Goal: Check status: Check status

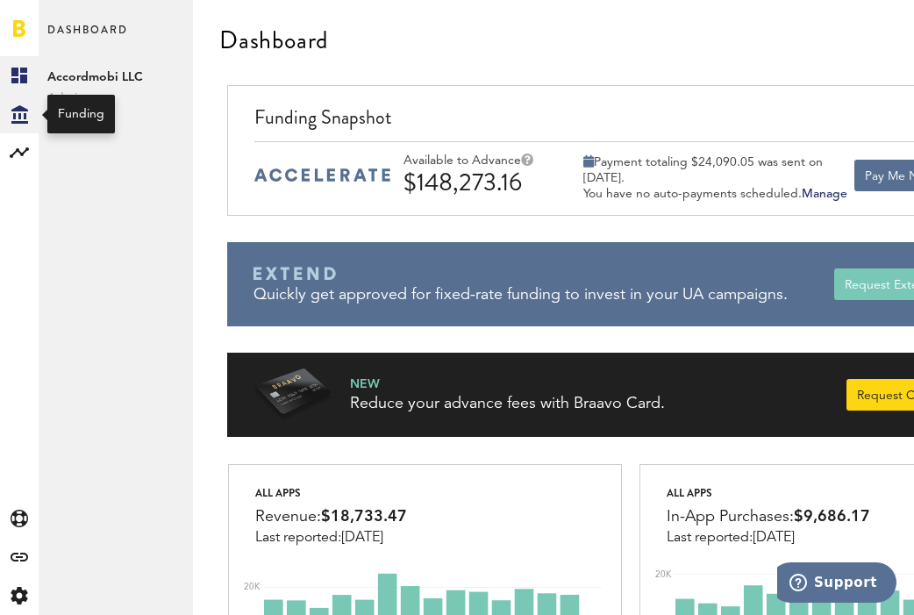
click at [19, 120] on icon "Created with Sketch." at bounding box center [19, 114] width 17 height 18
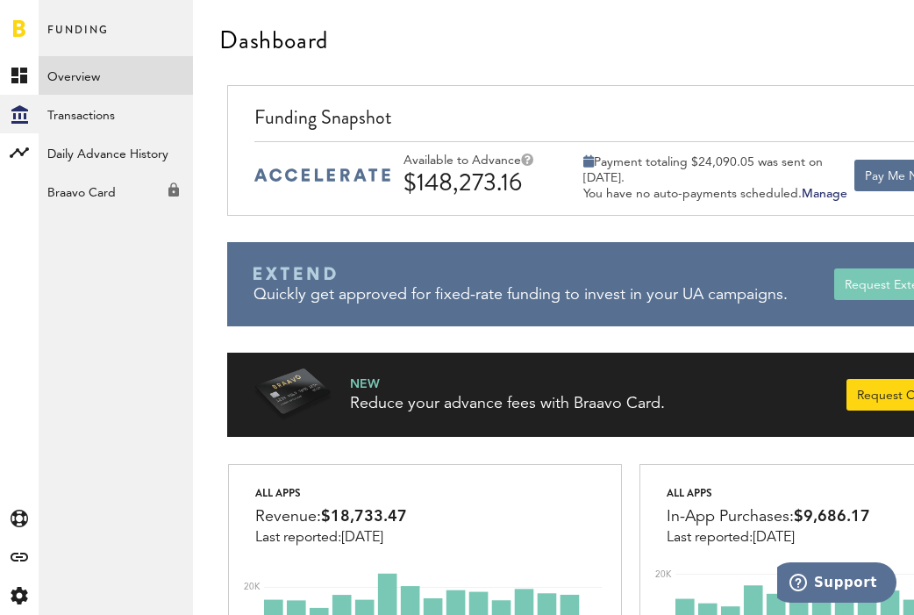
click at [92, 82] on link "Overview" at bounding box center [116, 75] width 154 height 39
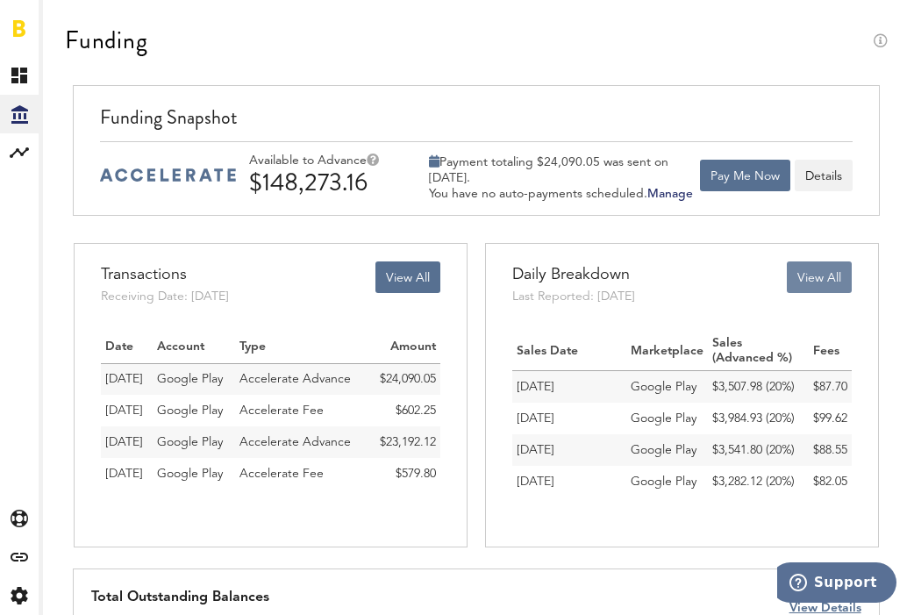
click at [816, 283] on button "View All" at bounding box center [819, 277] width 65 height 32
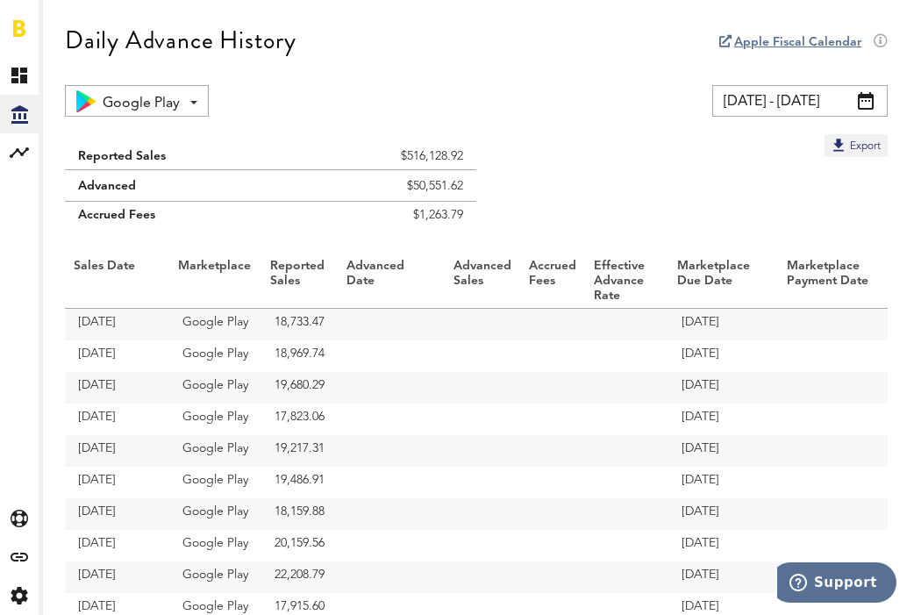
click at [868, 100] on span at bounding box center [866, 101] width 16 height 18
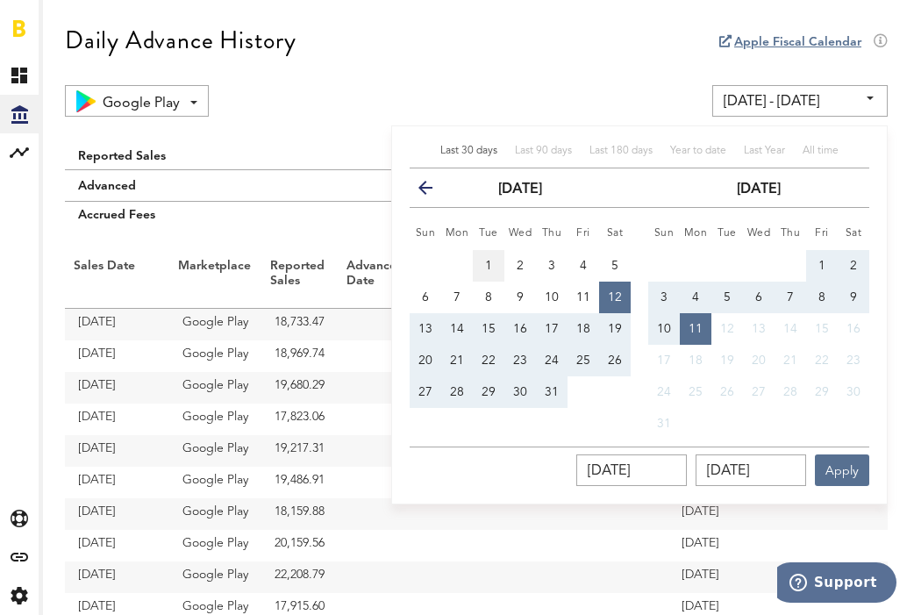
click at [496, 266] on button "1" at bounding box center [489, 266] width 32 height 32
type input "07/01/25 - 07/01/25"
type input "07/01/2025"
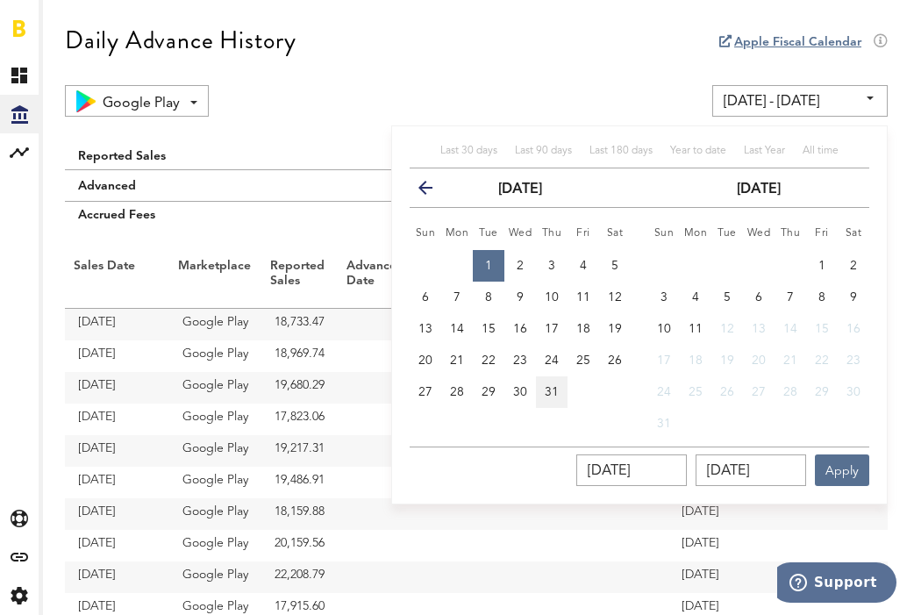
click at [551, 396] on span "31" at bounding box center [552, 392] width 14 height 12
type input "07/01/25 - 07/31/25"
type input "07/31/2025"
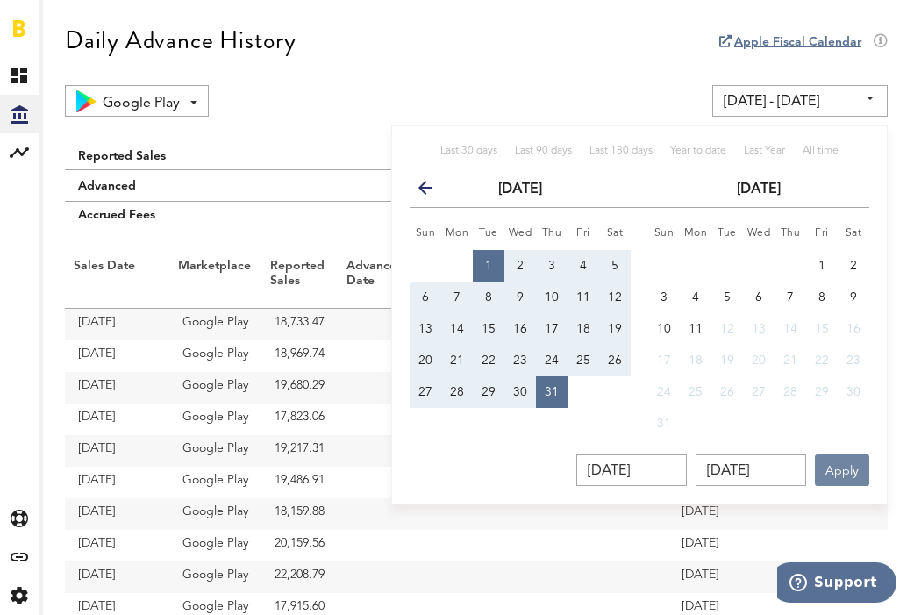
click at [844, 467] on button "Apply" at bounding box center [842, 470] width 54 height 32
